Goal: Check status

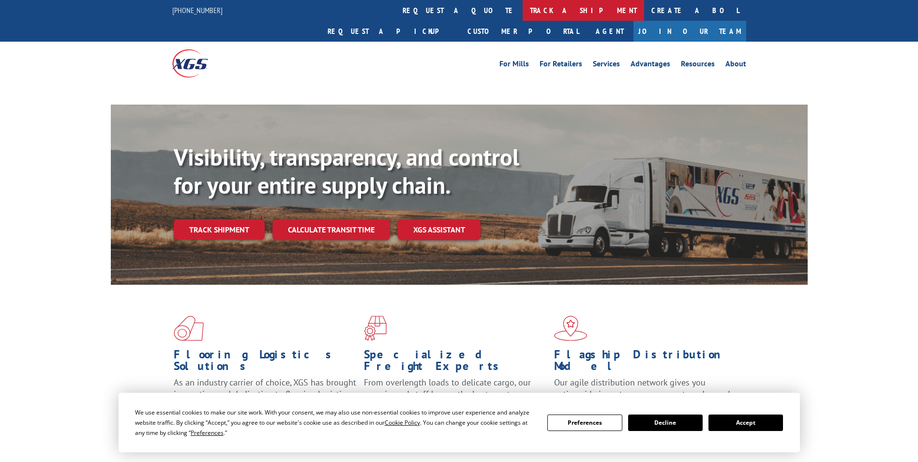
click at [523, 14] on link "track a shipment" at bounding box center [583, 10] width 121 height 21
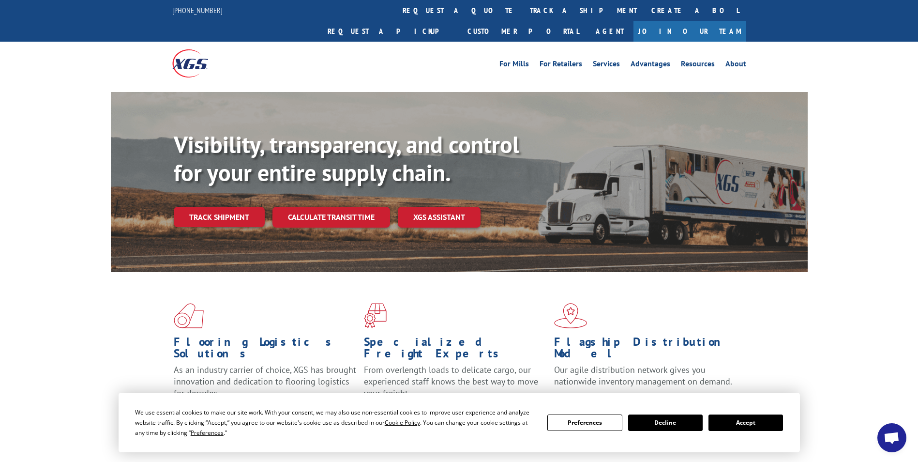
click at [742, 424] on button "Accept" at bounding box center [746, 422] width 75 height 16
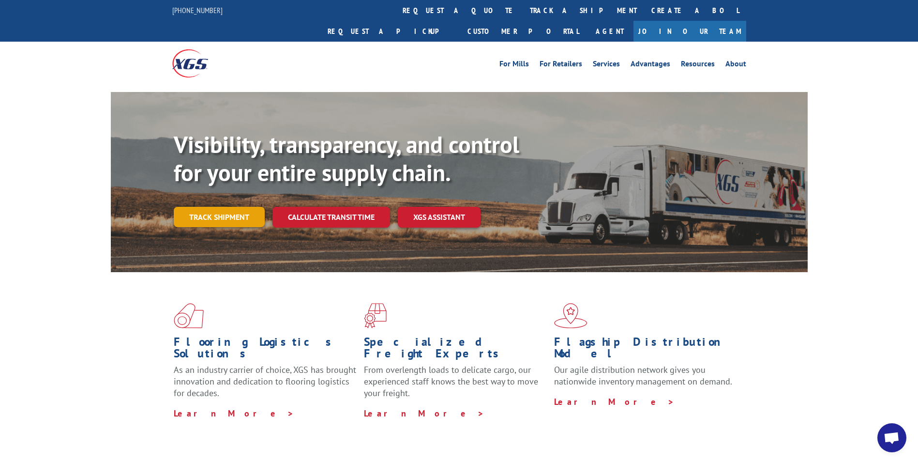
click at [214, 207] on link "Track shipment" at bounding box center [219, 217] width 91 height 20
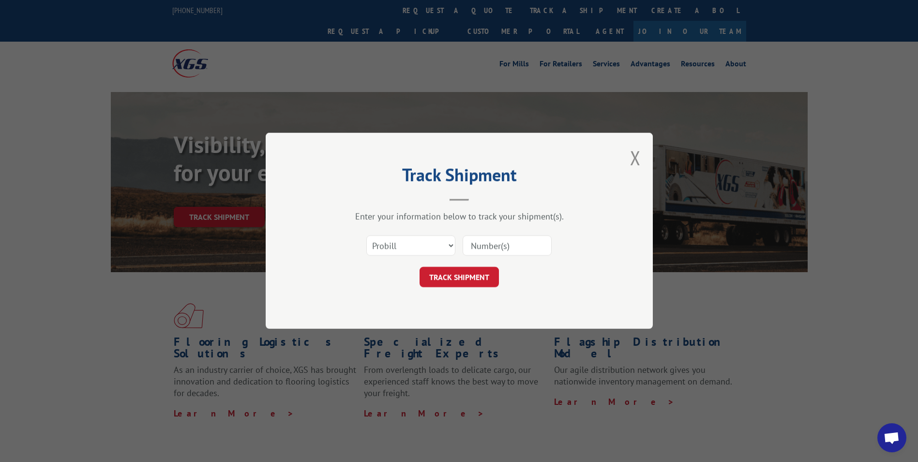
paste input "17687927"
type input "17687927"
click at [462, 278] on button "TRACK SHIPMENT" at bounding box center [459, 277] width 79 height 20
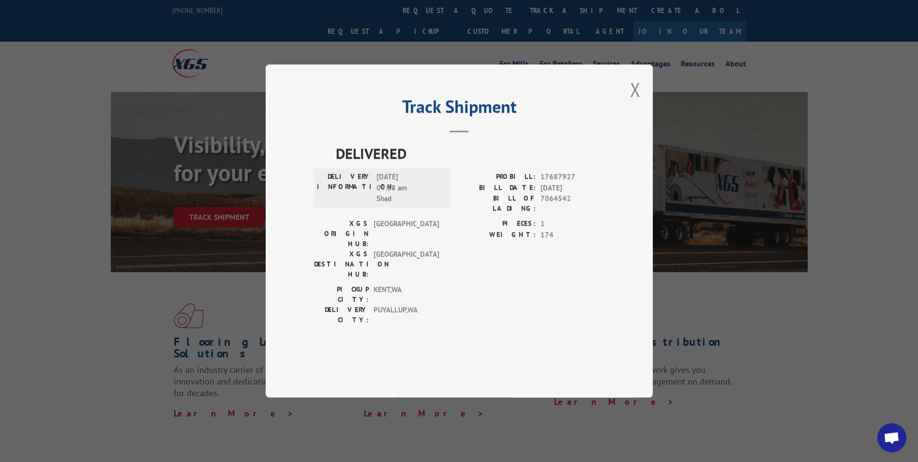
click at [340, 164] on span "DELIVERED" at bounding box center [470, 153] width 269 height 22
drag, startPoint x: 339, startPoint y: 181, endPoint x: 413, endPoint y: 229, distance: 88.5
click at [413, 229] on div "DELIVERED DELIVERY INFORMATION: [DATE] 09:38 am Shad PROBILL: 17687927 BILL DAT…" at bounding box center [459, 235] width 290 height 187
drag, startPoint x: 413, startPoint y: 229, endPoint x: 381, endPoint y: 210, distance: 37.1
copy div "DELIVERED DELIVERY INFORMATION: [DATE] 09:38 am Shad"
